Goal: Task Accomplishment & Management: Complete application form

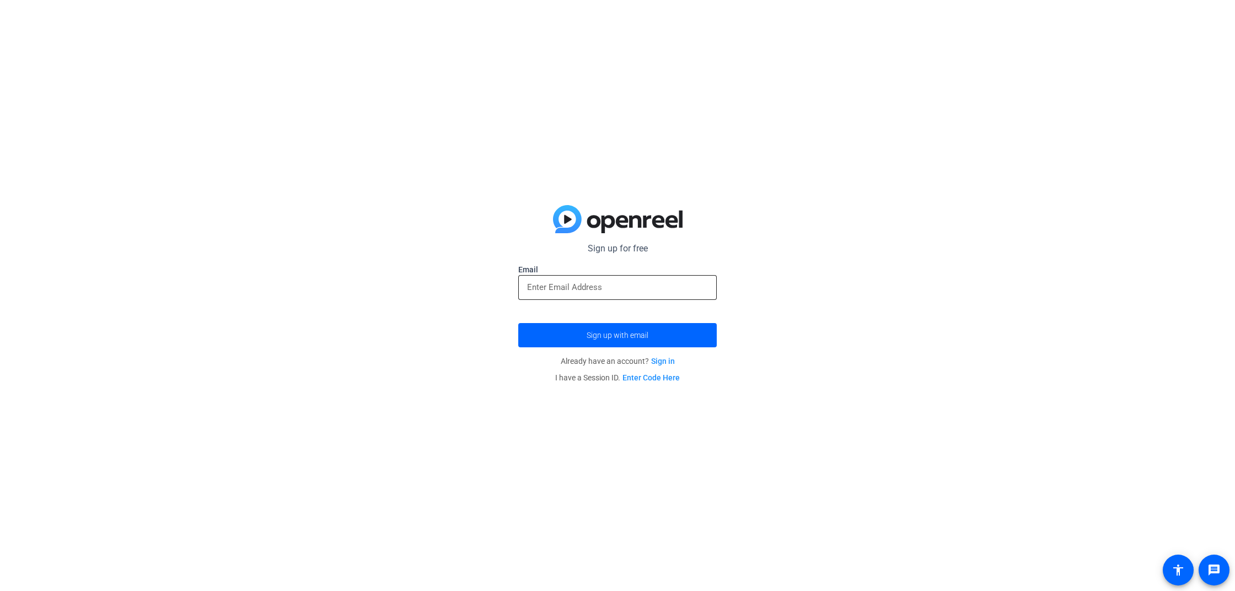
click at [604, 295] on div at bounding box center [617, 287] width 181 height 25
type input "[EMAIL_ADDRESS][DOMAIN_NAME]"
click at [518, 323] on button "Sign up with email" at bounding box center [617, 335] width 199 height 24
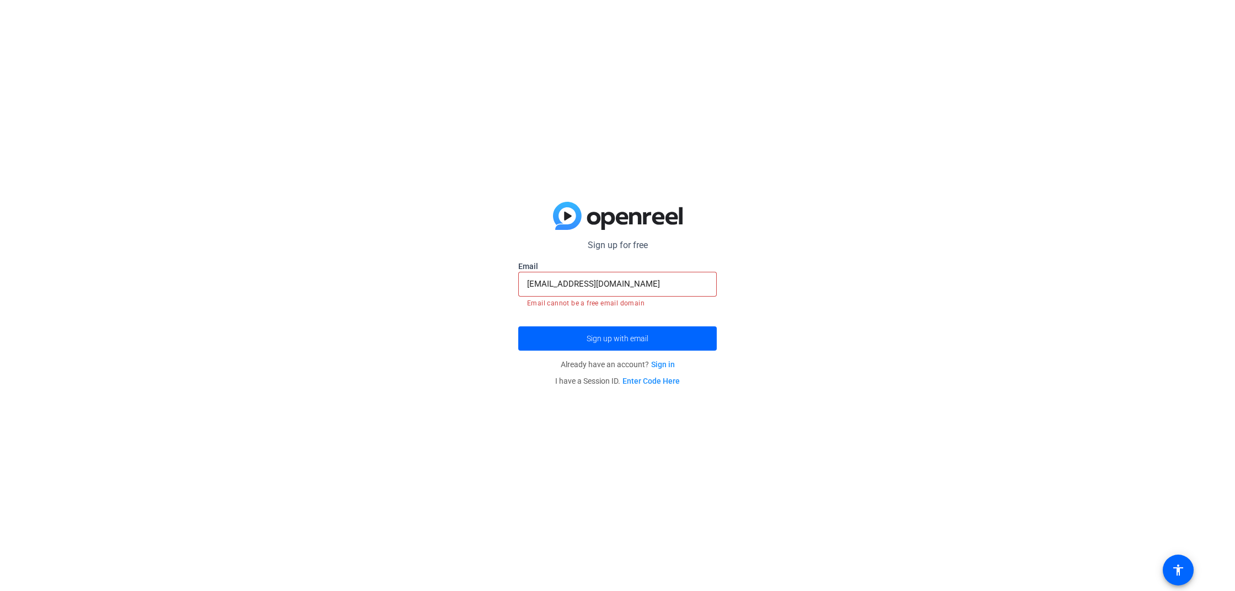
click at [656, 361] on link "Sign in" at bounding box center [663, 364] width 24 height 9
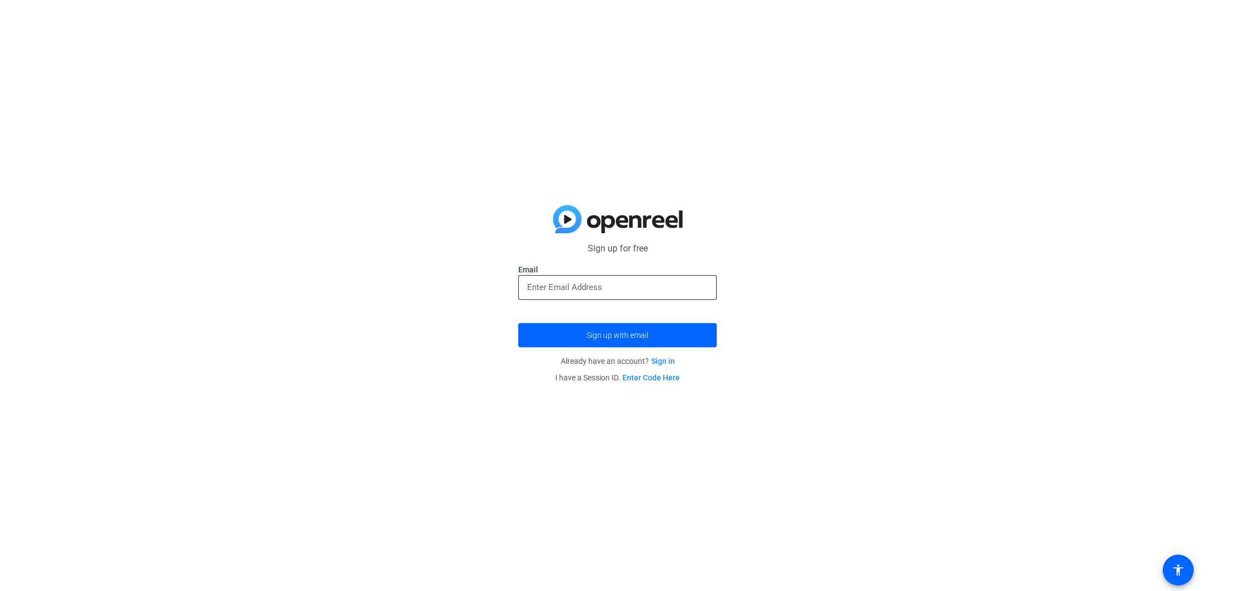
click at [557, 284] on input "email" at bounding box center [617, 287] width 181 height 13
type input "[EMAIL_ADDRESS][DOMAIN_NAME]"
click at [610, 330] on span "submit" at bounding box center [617, 335] width 199 height 26
